Goal: Task Accomplishment & Management: Use online tool/utility

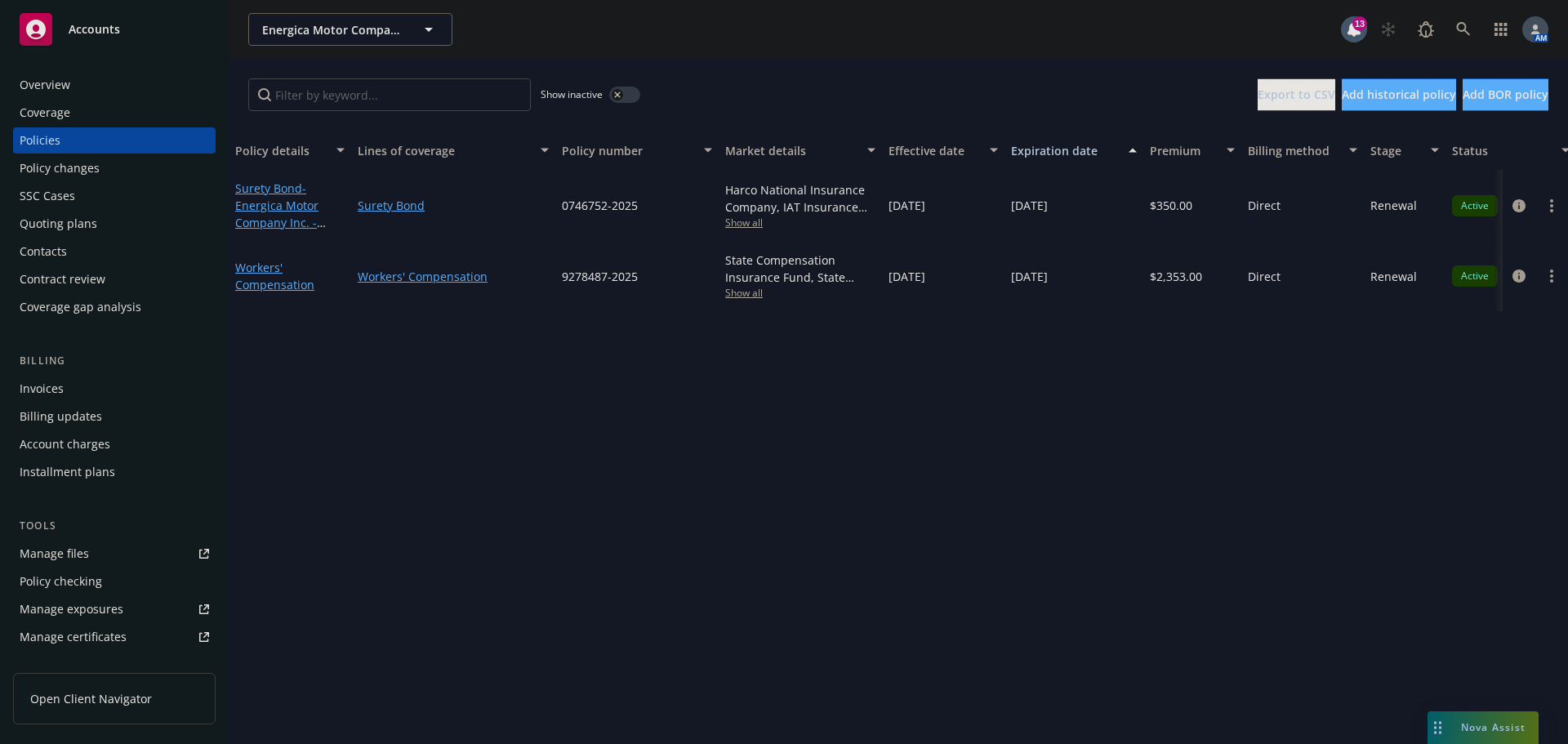
click at [60, 76] on div "Overview" at bounding box center [44, 85] width 50 height 26
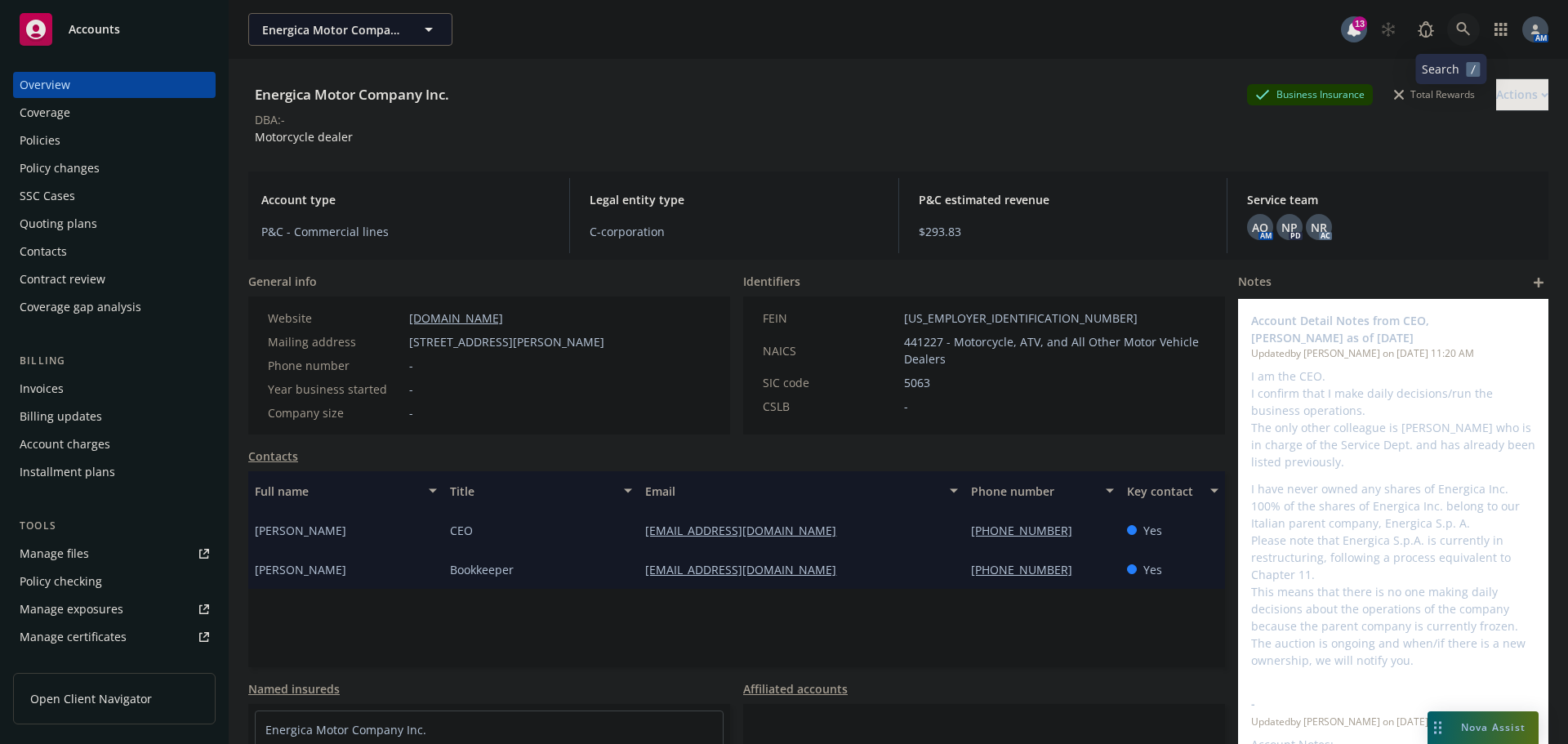
click at [1457, 28] on icon at bounding box center [1464, 29] width 15 height 15
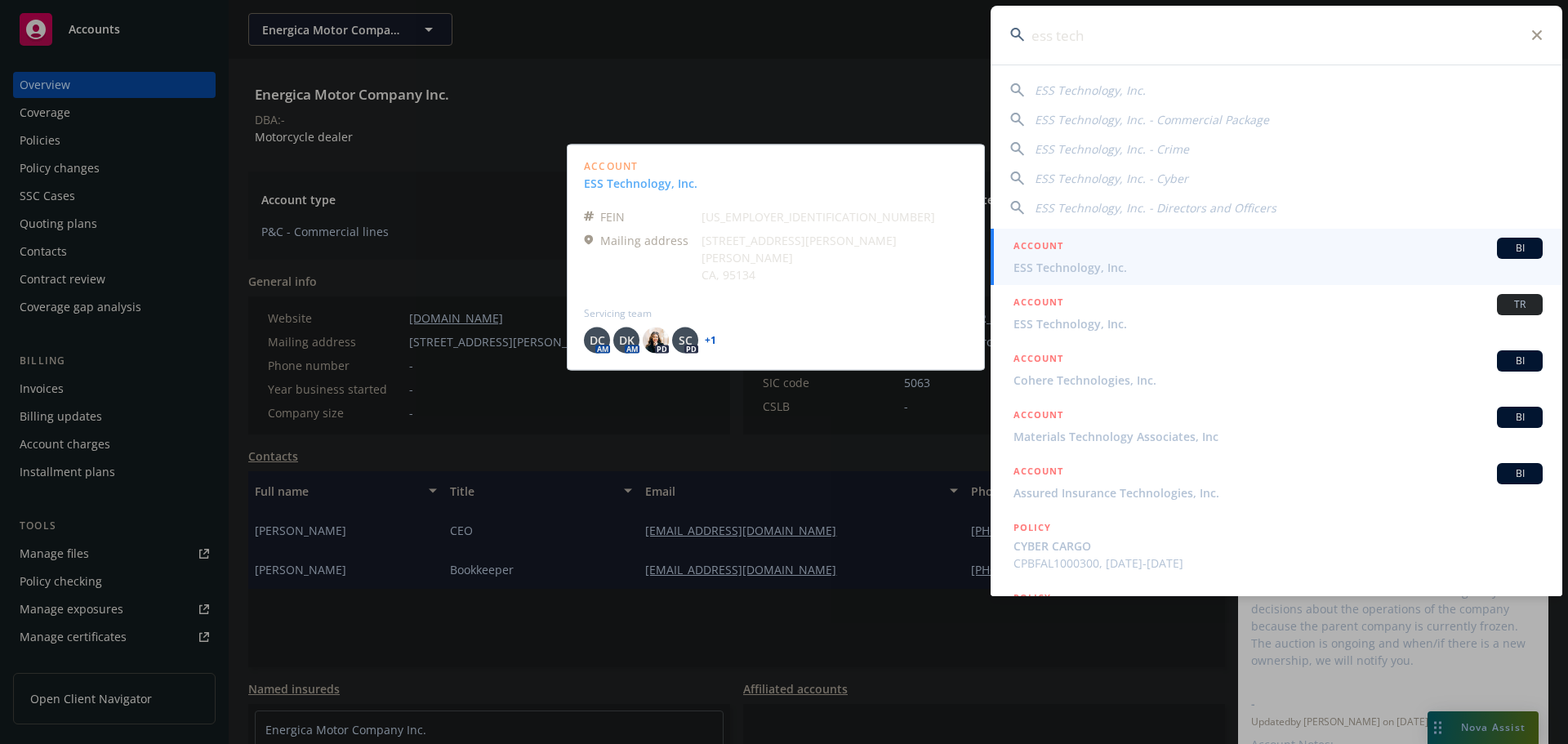
type input "ess tech"
click at [1114, 265] on span "ESS Technology, Inc." at bounding box center [1278, 267] width 529 height 17
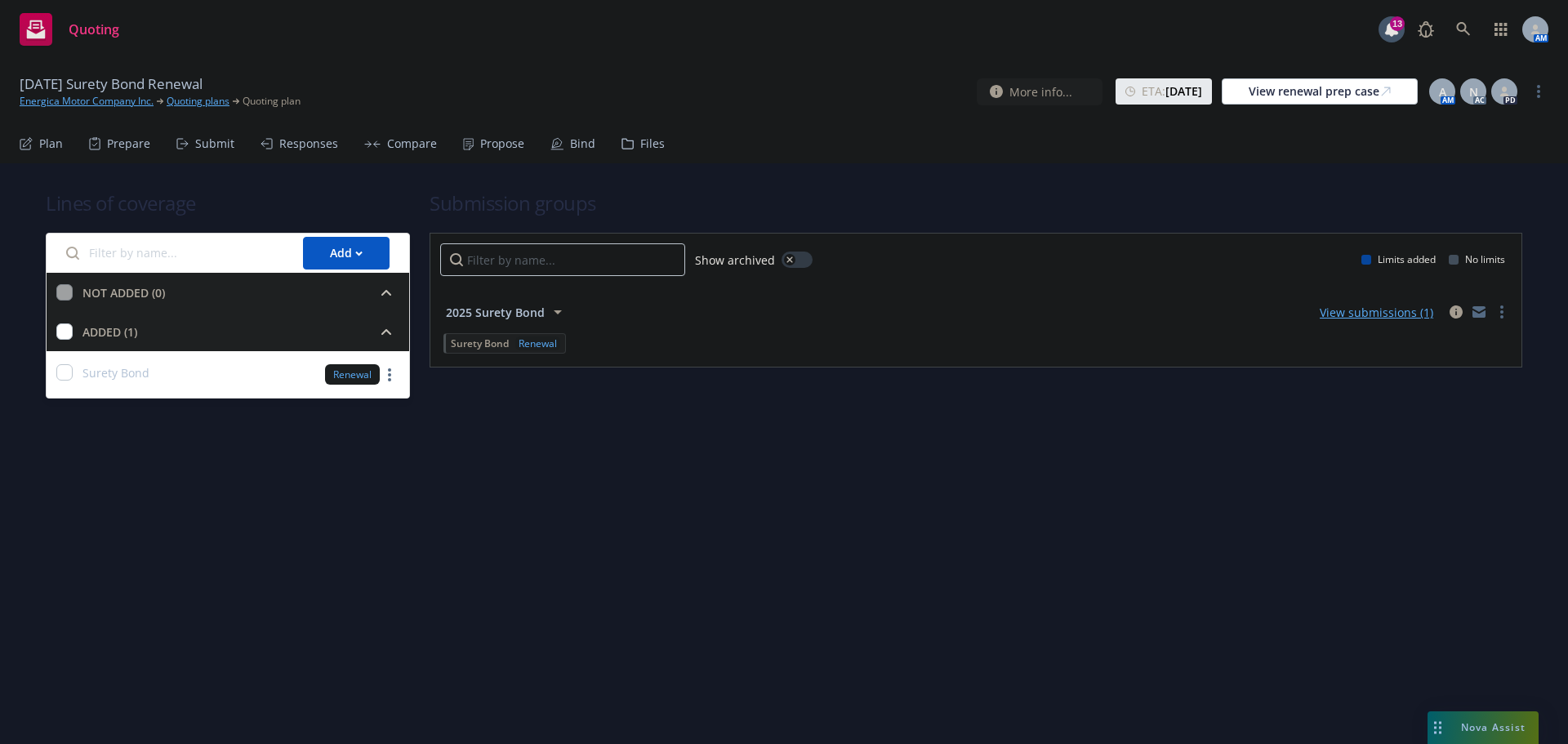
click at [471, 147] on div "Propose" at bounding box center [494, 144] width 61 height 39
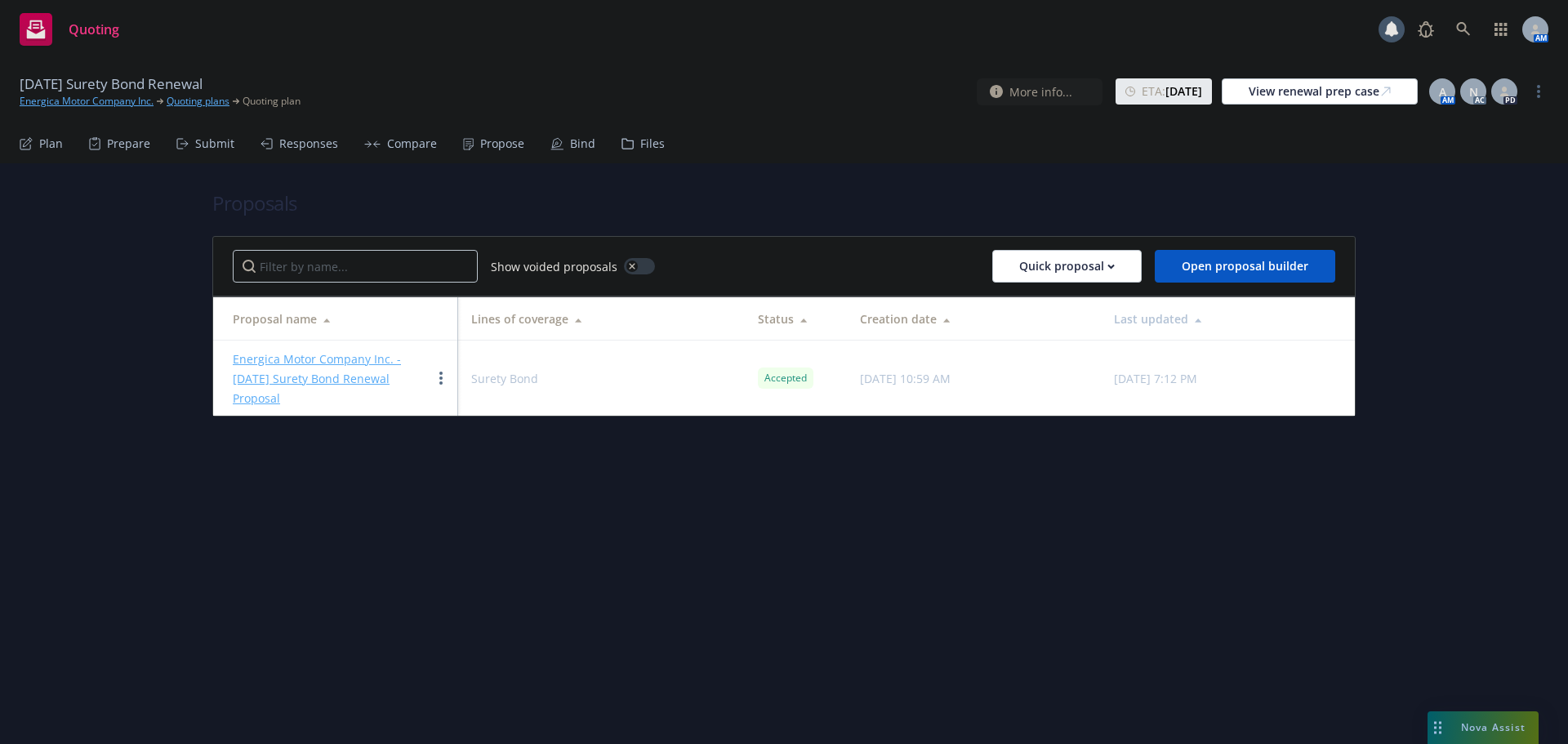
click at [573, 147] on div "Bind" at bounding box center [583, 143] width 26 height 13
